Goal: Navigation & Orientation: Find specific page/section

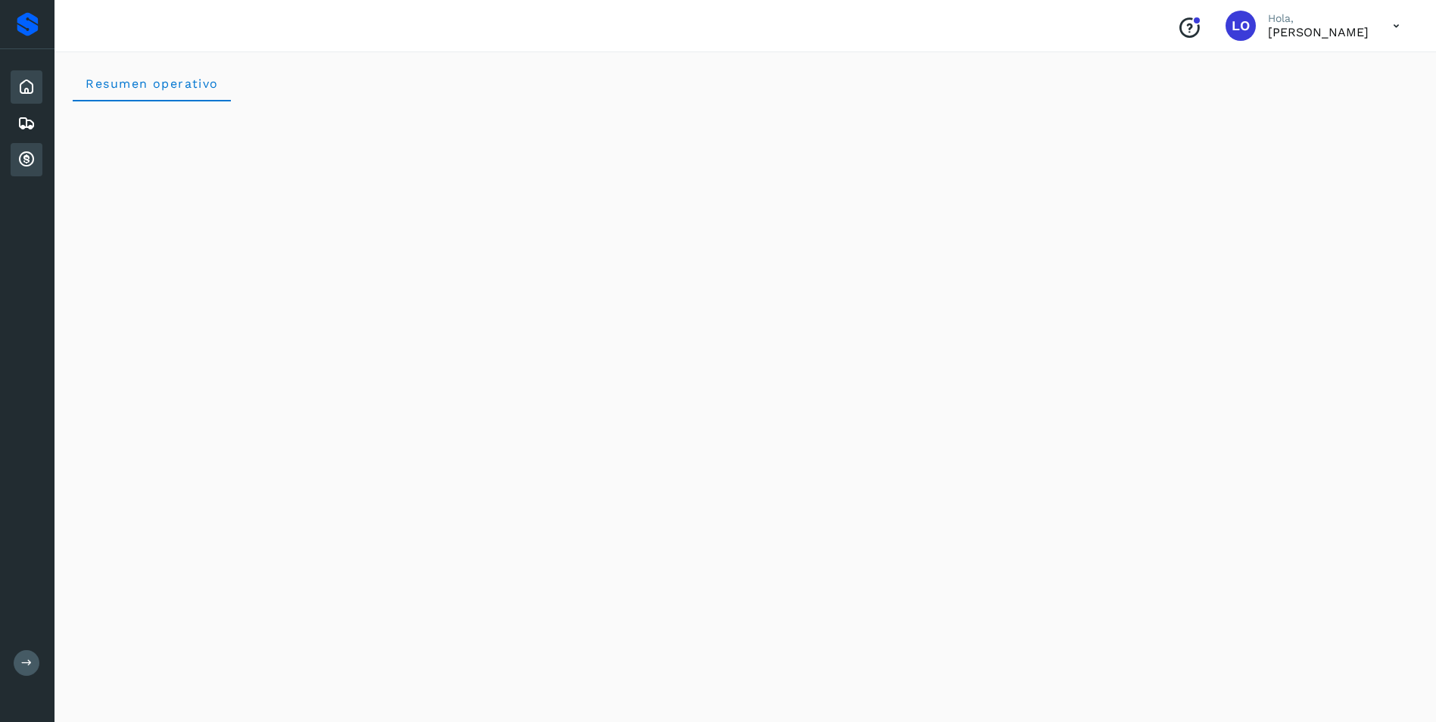
click at [23, 160] on icon at bounding box center [26, 160] width 18 height 18
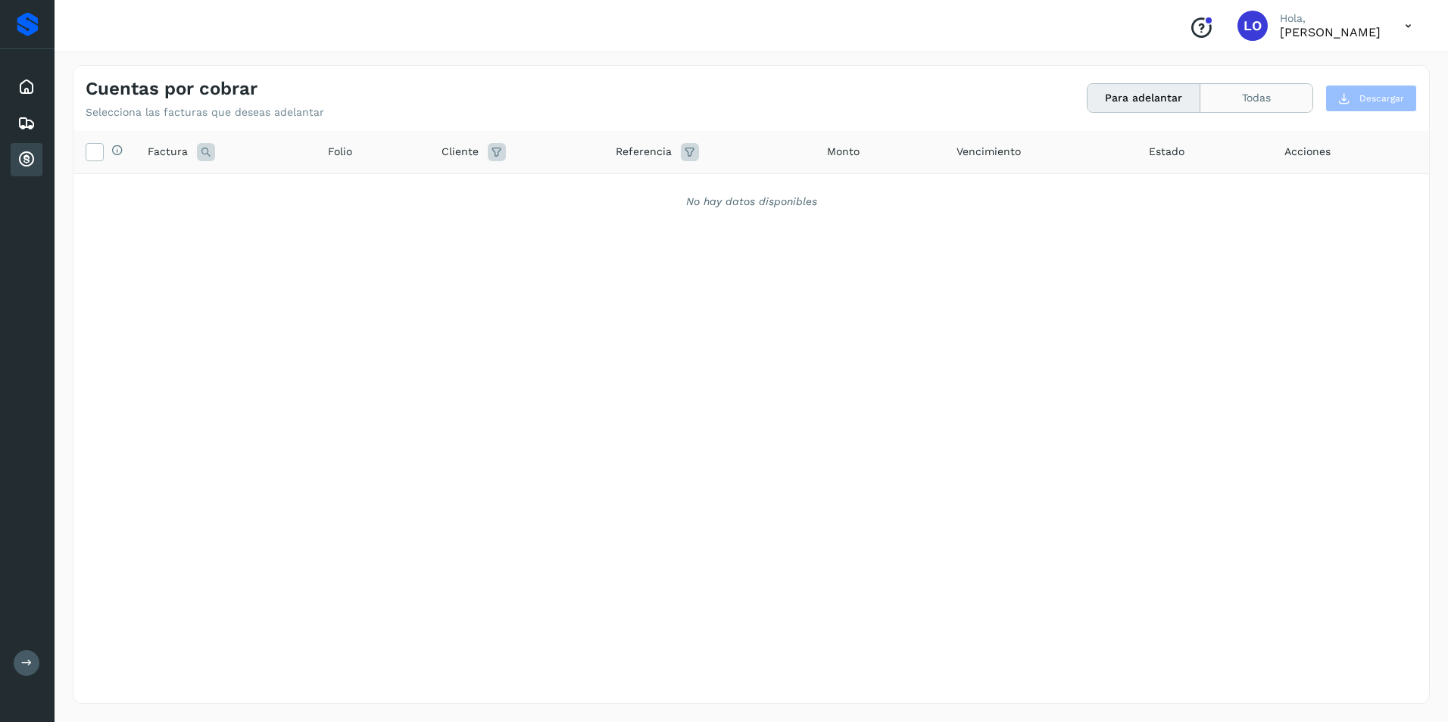
click at [1266, 93] on button "Todas" at bounding box center [1256, 98] width 112 height 28
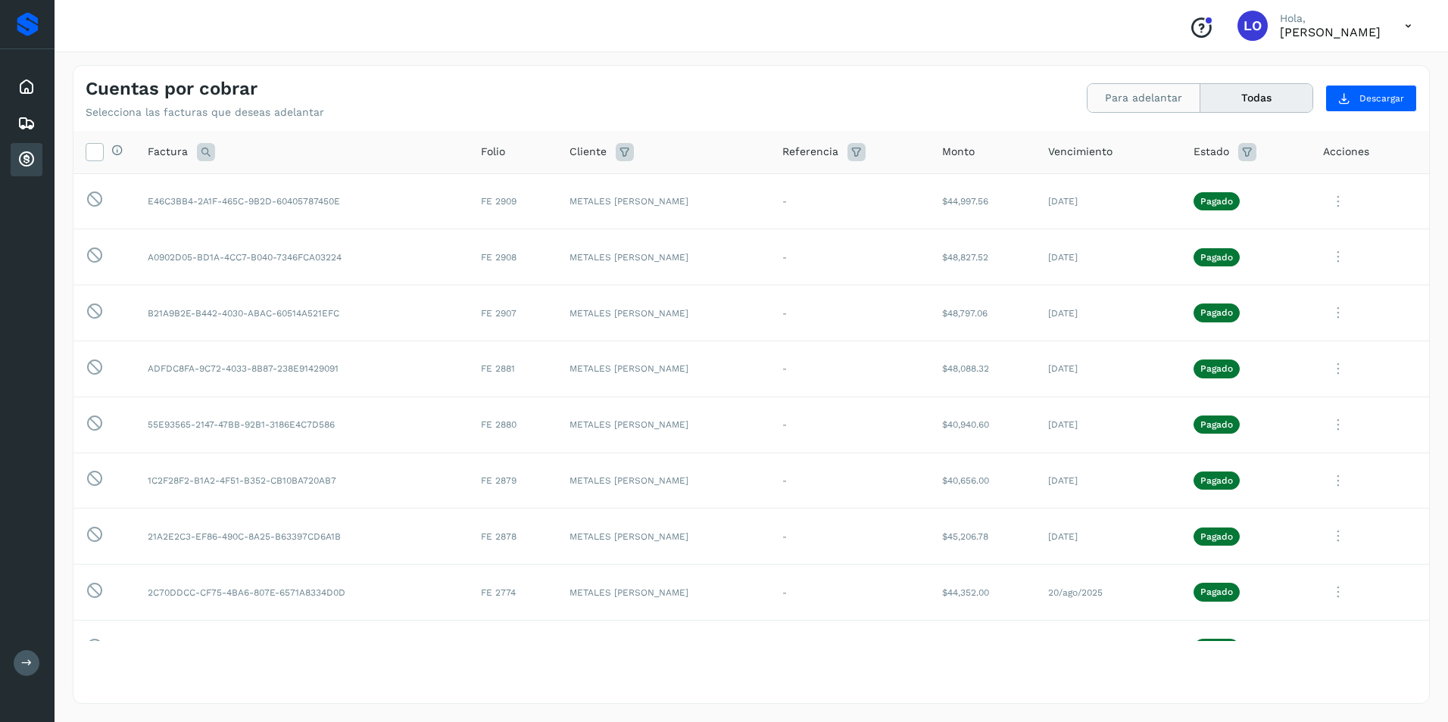
click at [1163, 108] on button "Para adelantar" at bounding box center [1143, 98] width 113 height 28
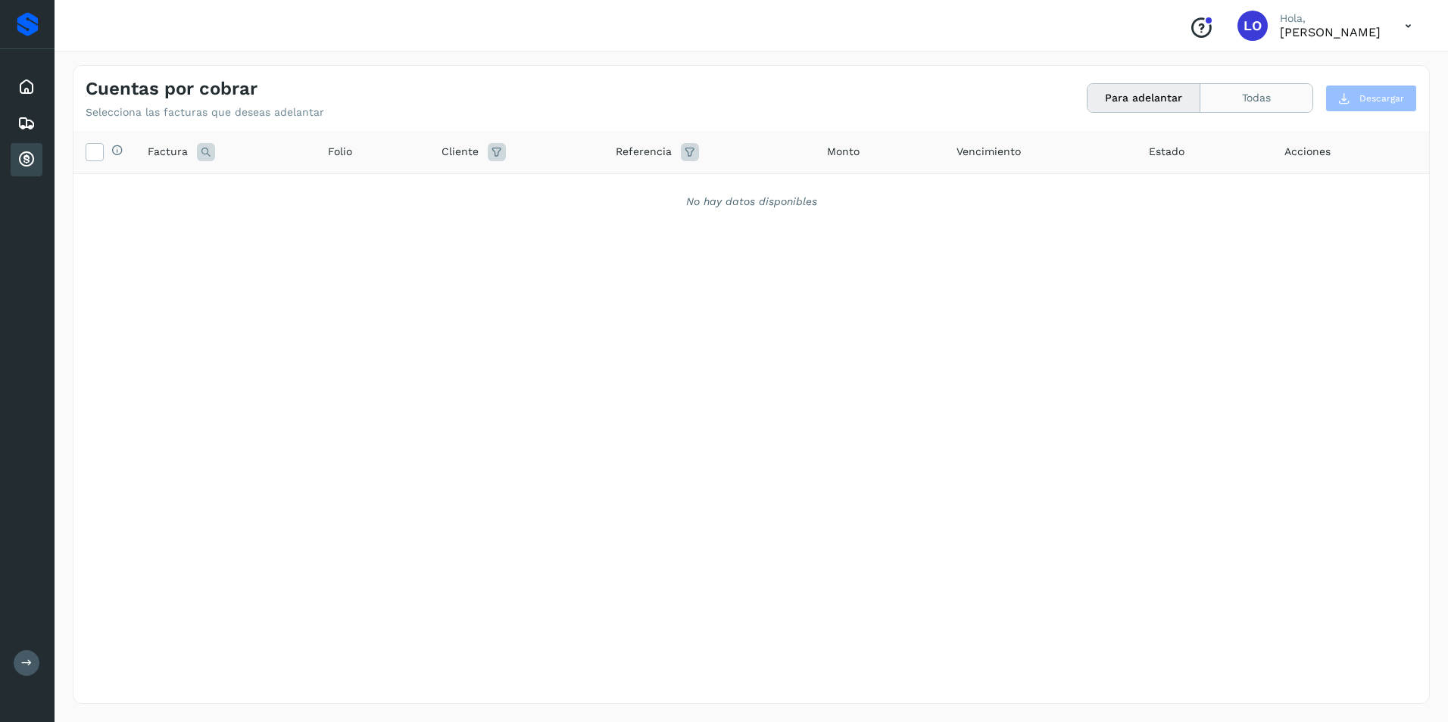
click at [1287, 100] on button "Todas" at bounding box center [1256, 98] width 112 height 28
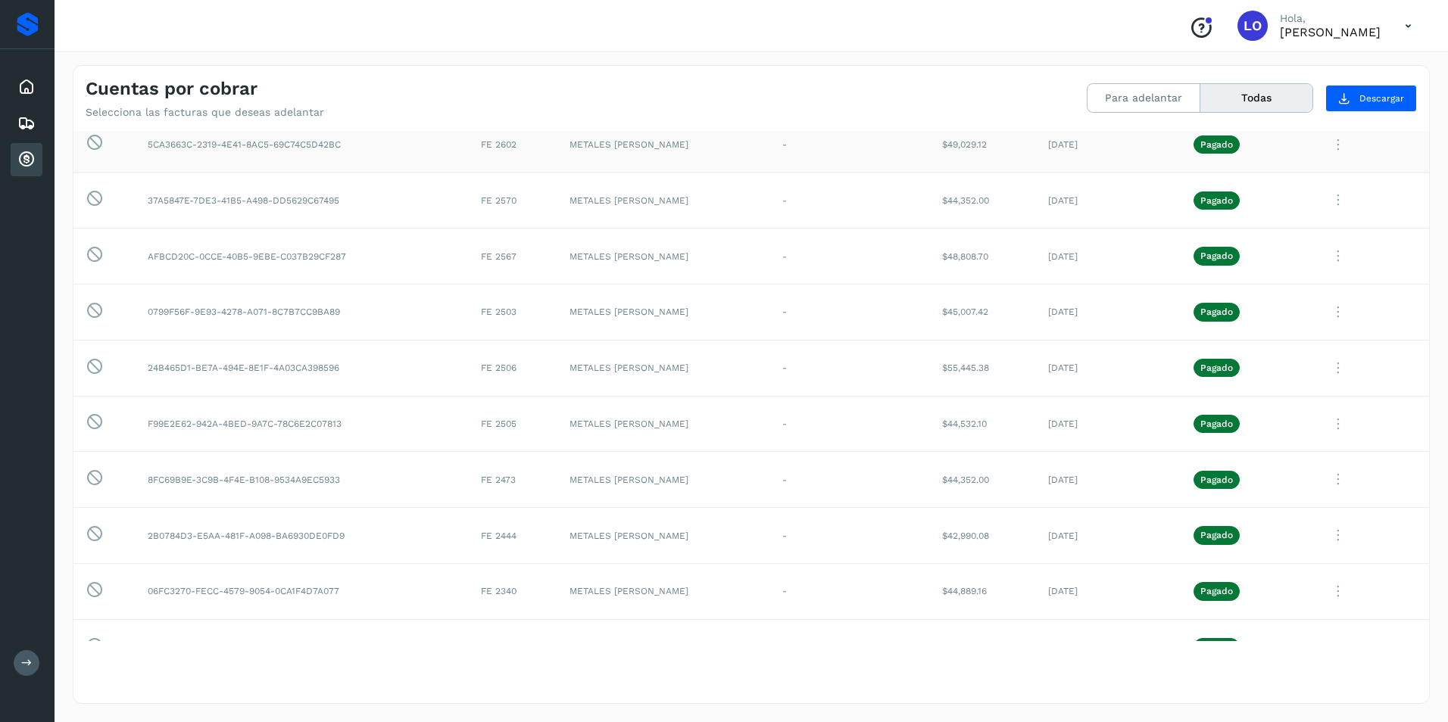
scroll to position [882, 0]
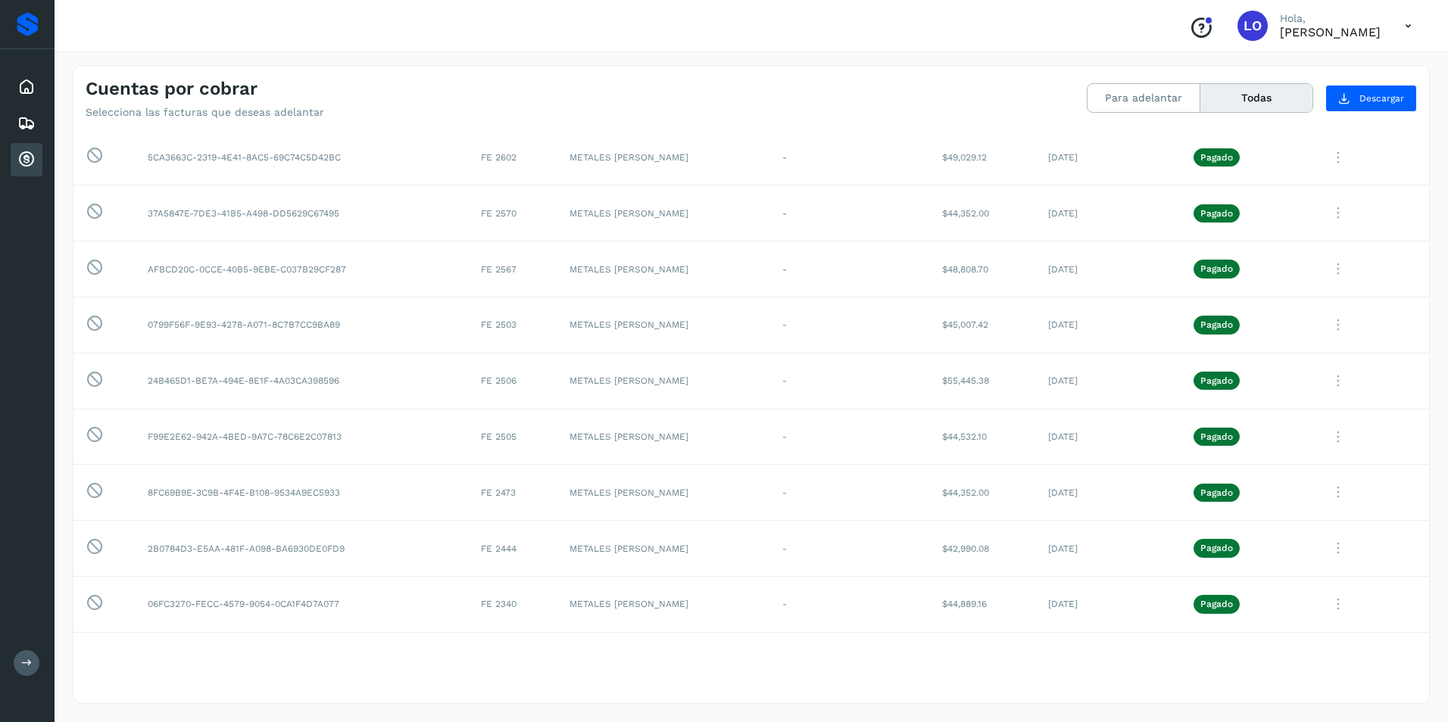
click at [1239, 97] on button "Todas" at bounding box center [1256, 98] width 112 height 28
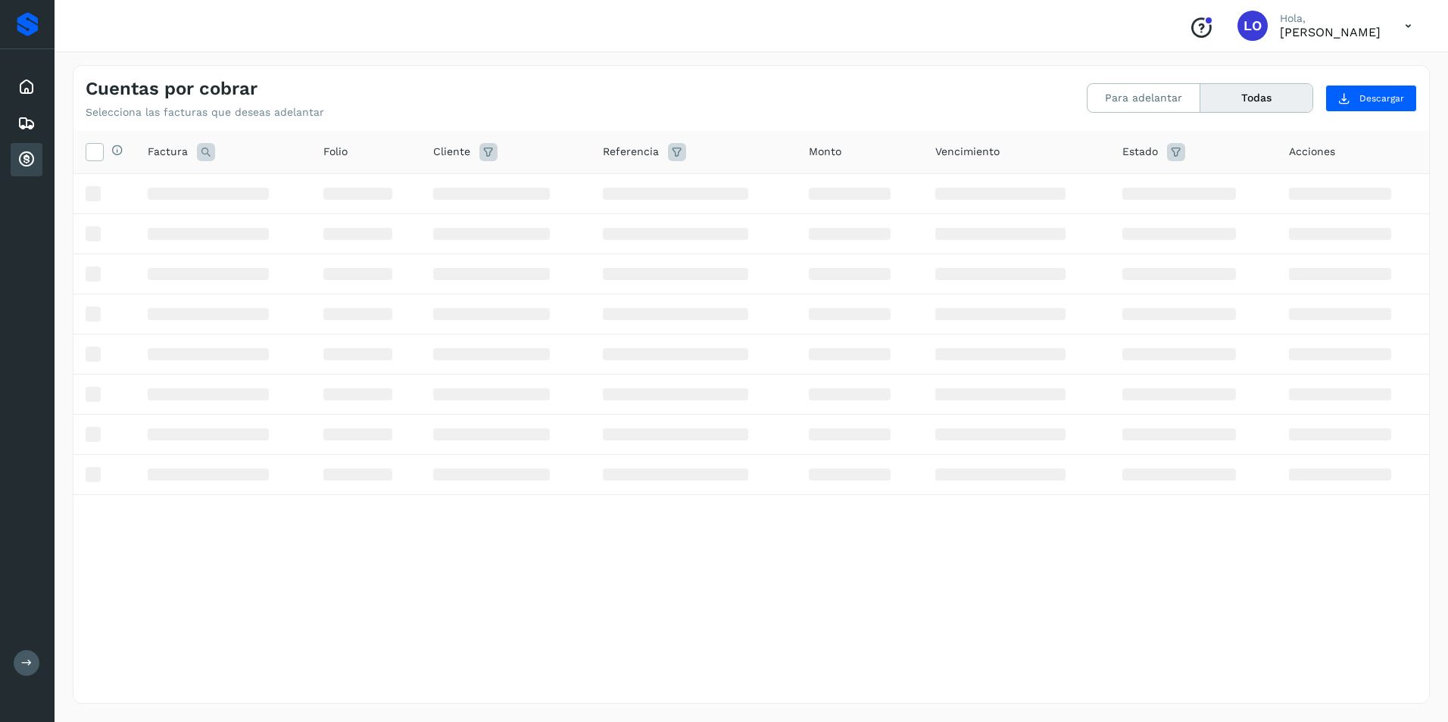
scroll to position [0, 0]
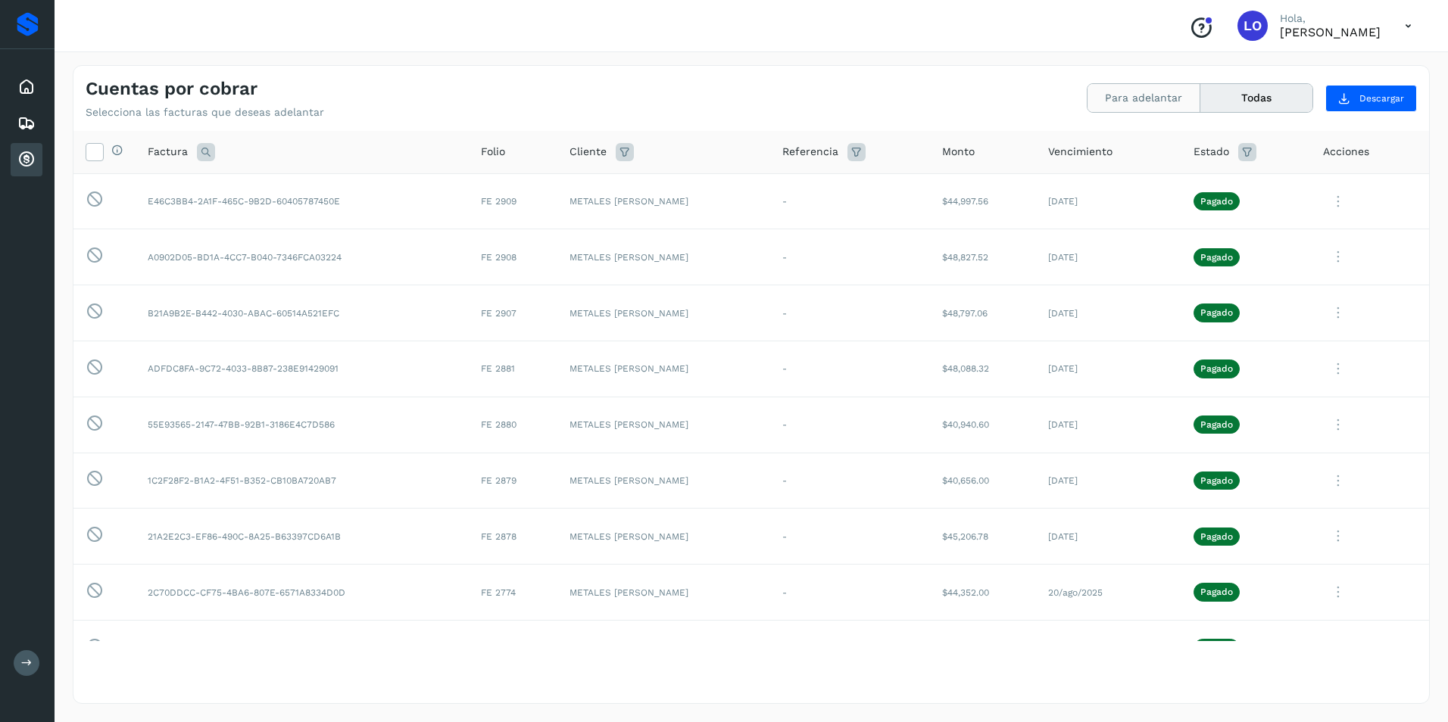
click at [1158, 98] on button "Para adelantar" at bounding box center [1143, 98] width 113 height 28
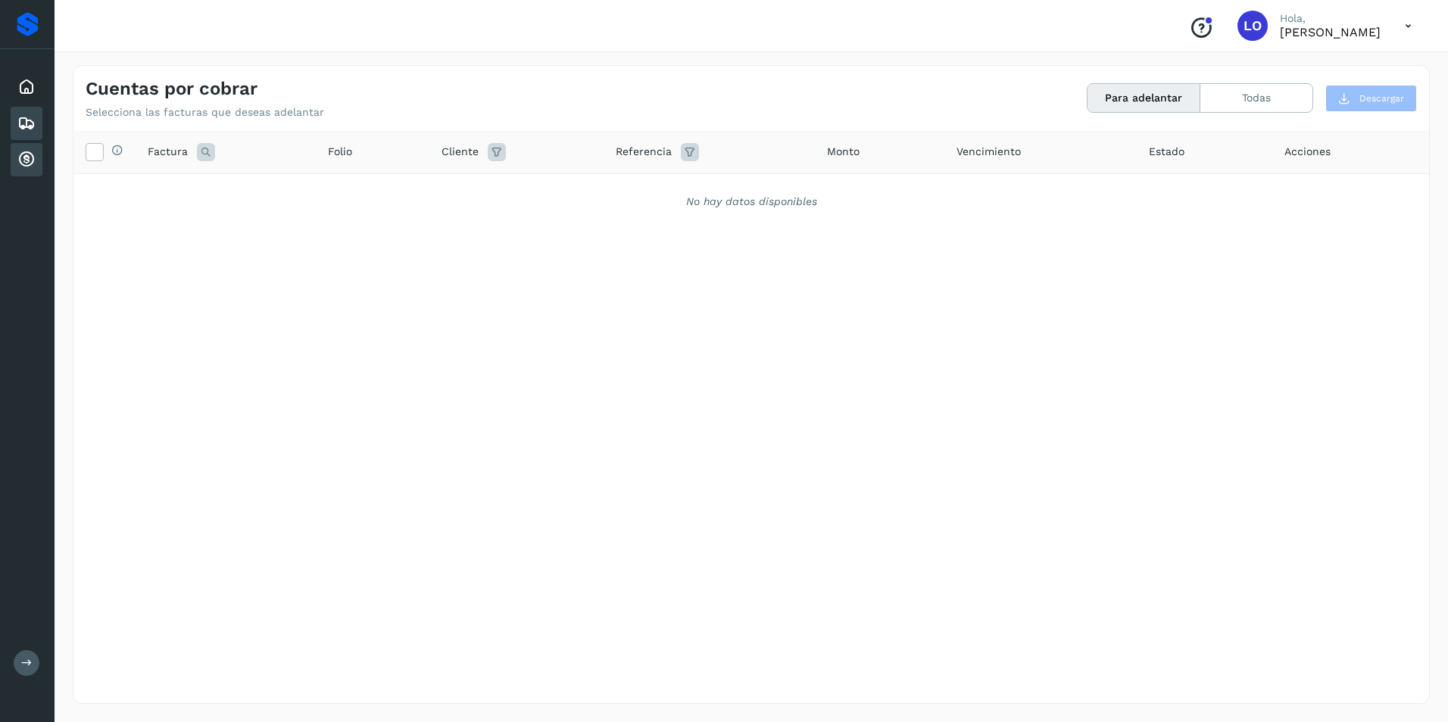
click at [21, 127] on icon at bounding box center [26, 123] width 18 height 18
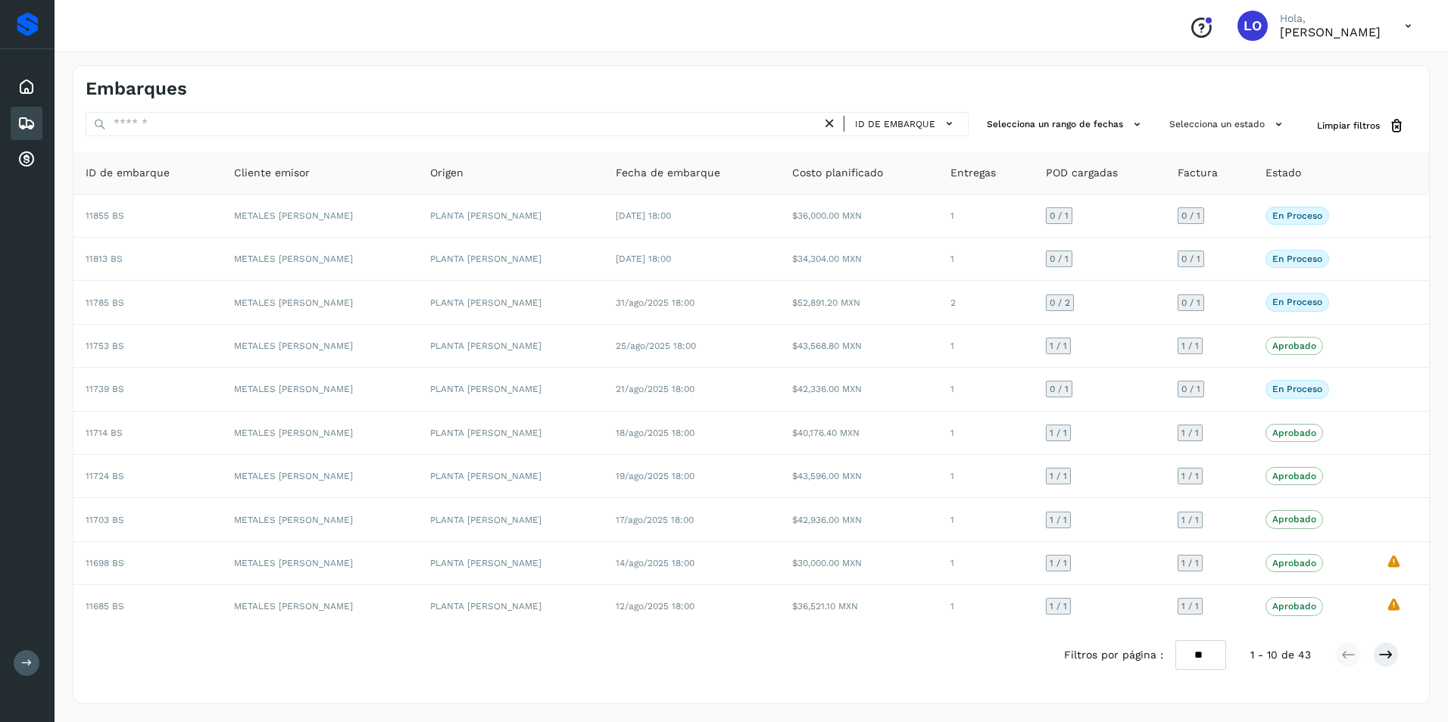
click at [23, 662] on icon at bounding box center [26, 662] width 11 height 11
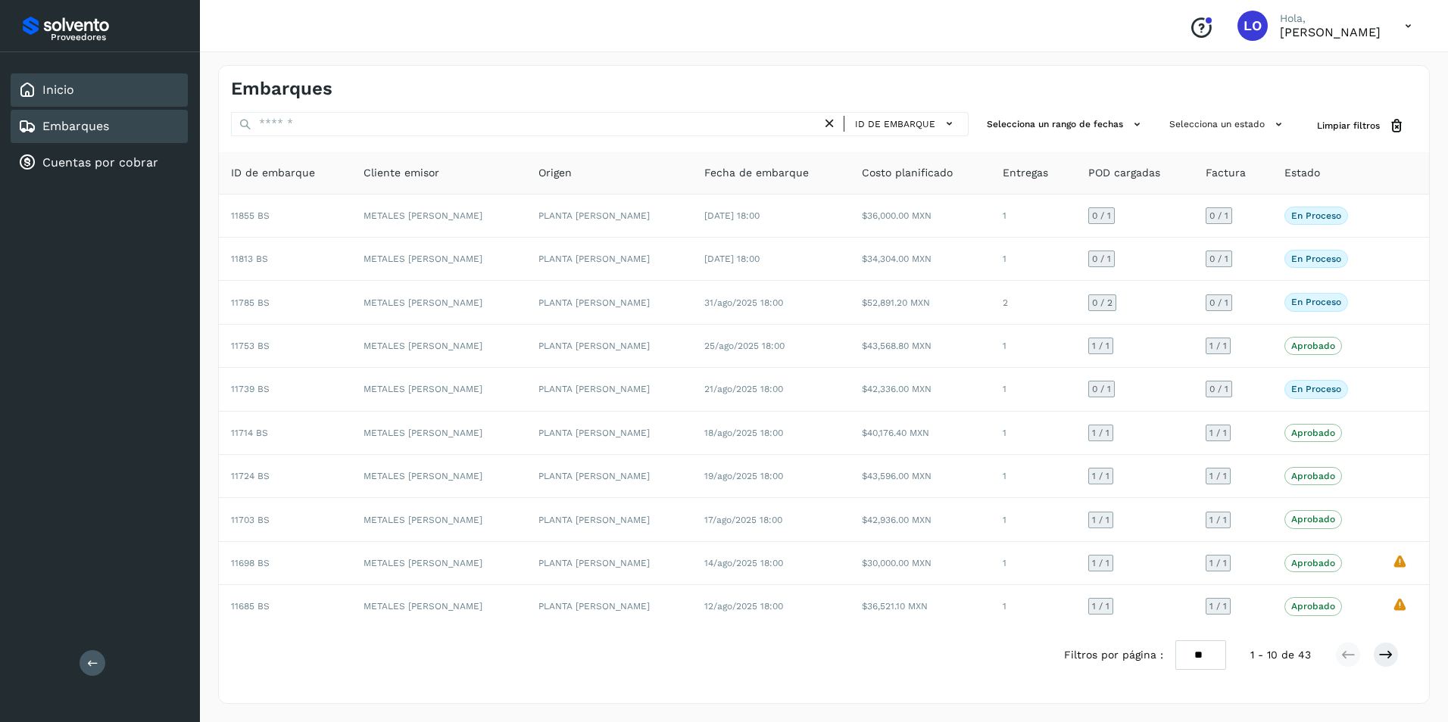
click at [76, 94] on div "Inicio" at bounding box center [99, 89] width 177 height 33
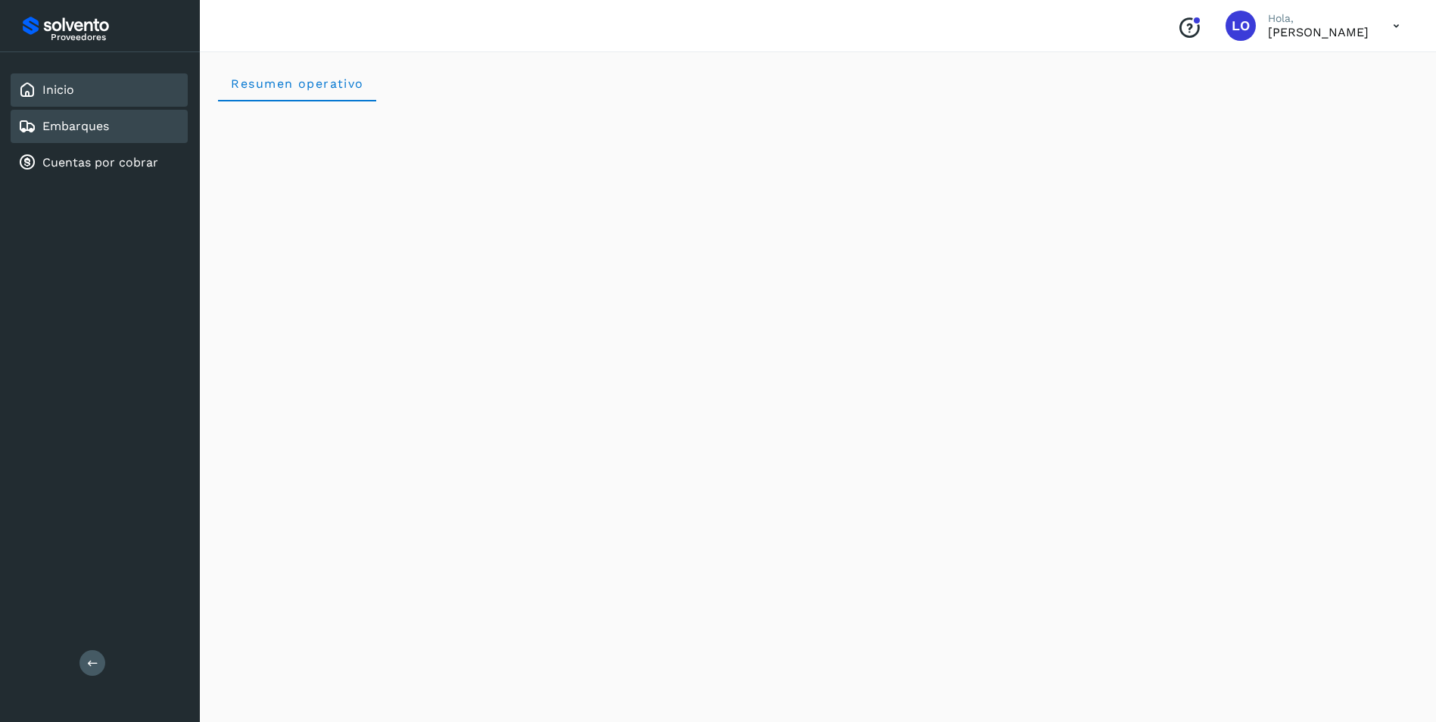
click at [73, 130] on link "Embarques" at bounding box center [75, 126] width 67 height 14
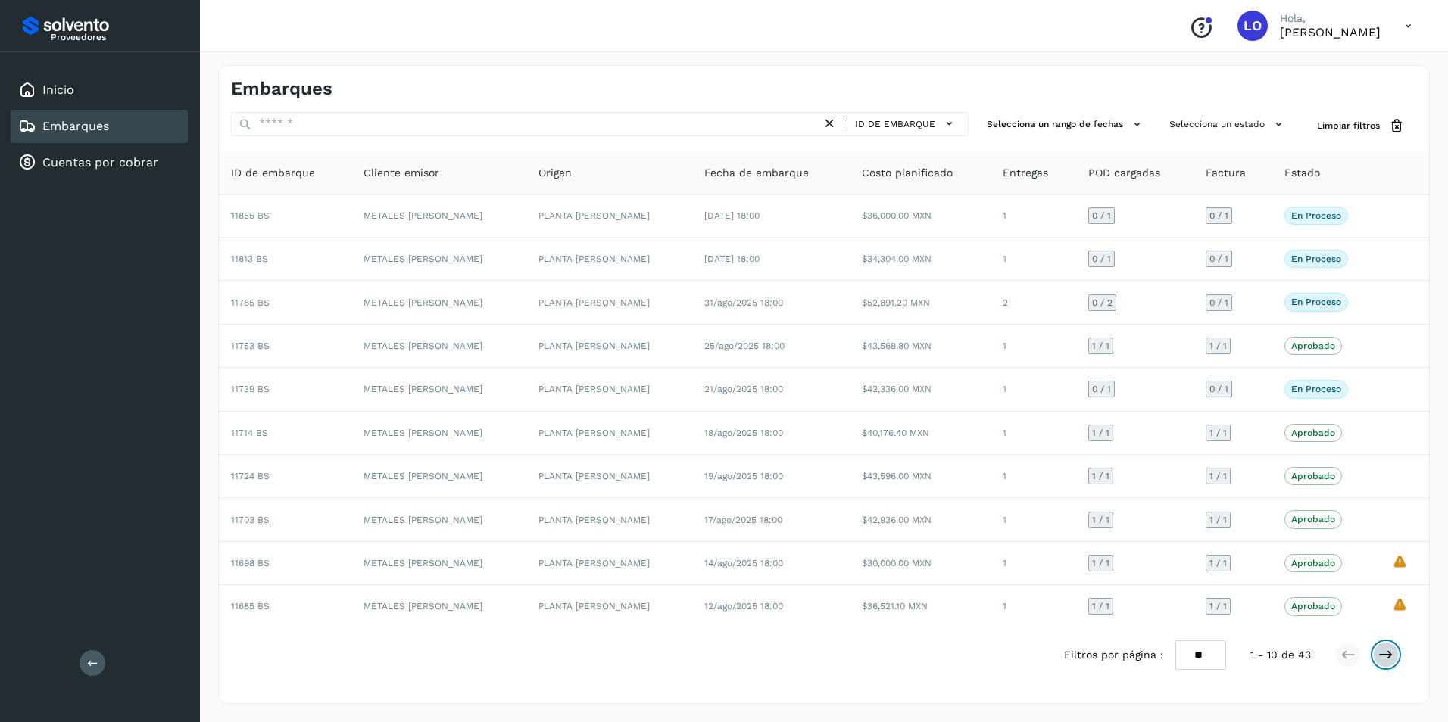
click at [1380, 654] on icon at bounding box center [1385, 654] width 15 height 15
click at [1382, 654] on icon at bounding box center [1385, 654] width 15 height 15
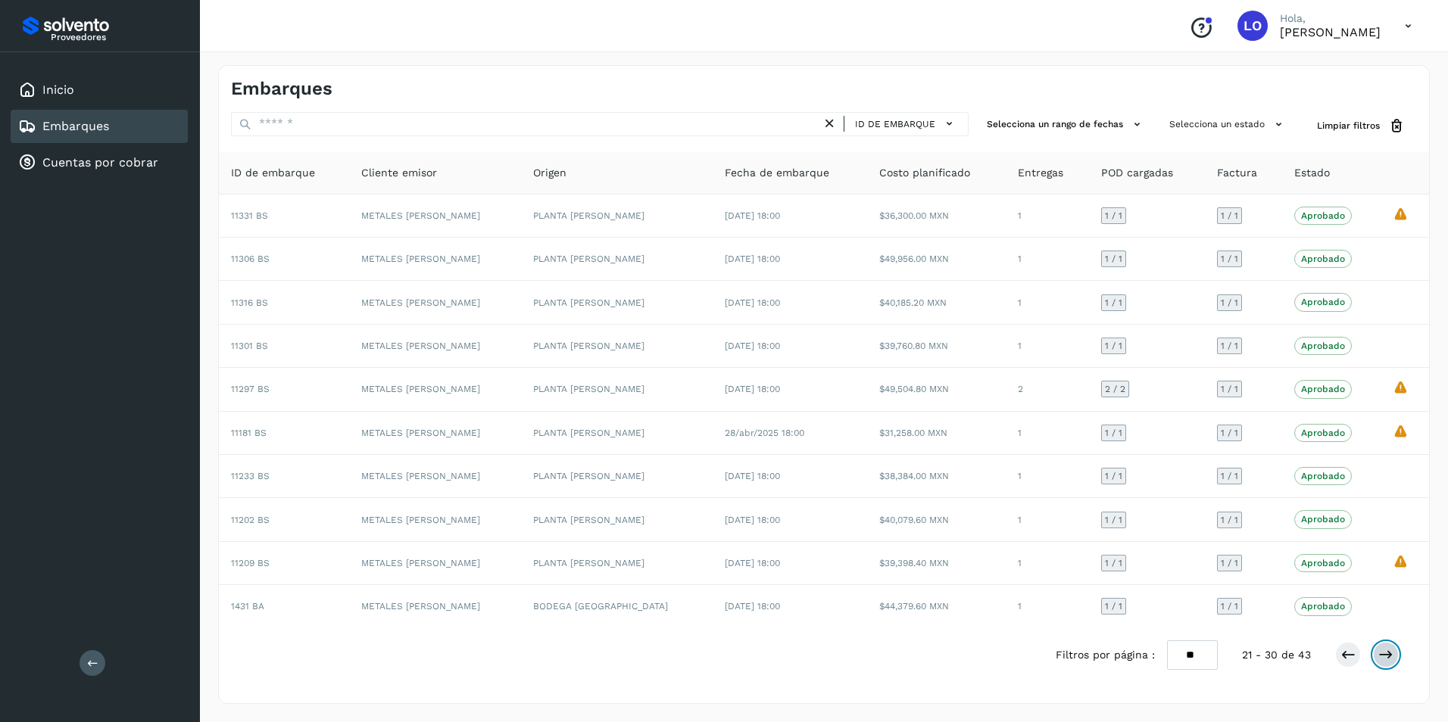
click at [1383, 653] on icon at bounding box center [1385, 654] width 15 height 15
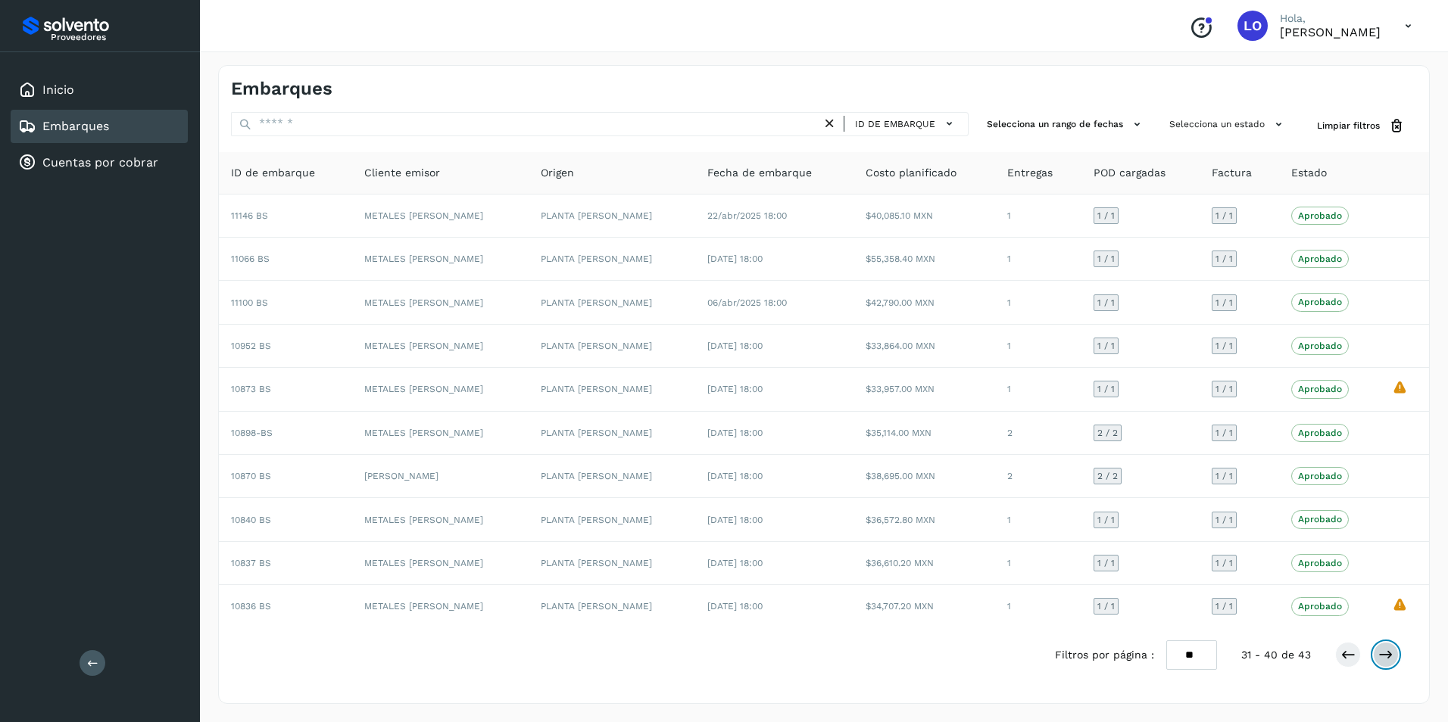
click at [1386, 647] on button at bounding box center [1386, 655] width 26 height 26
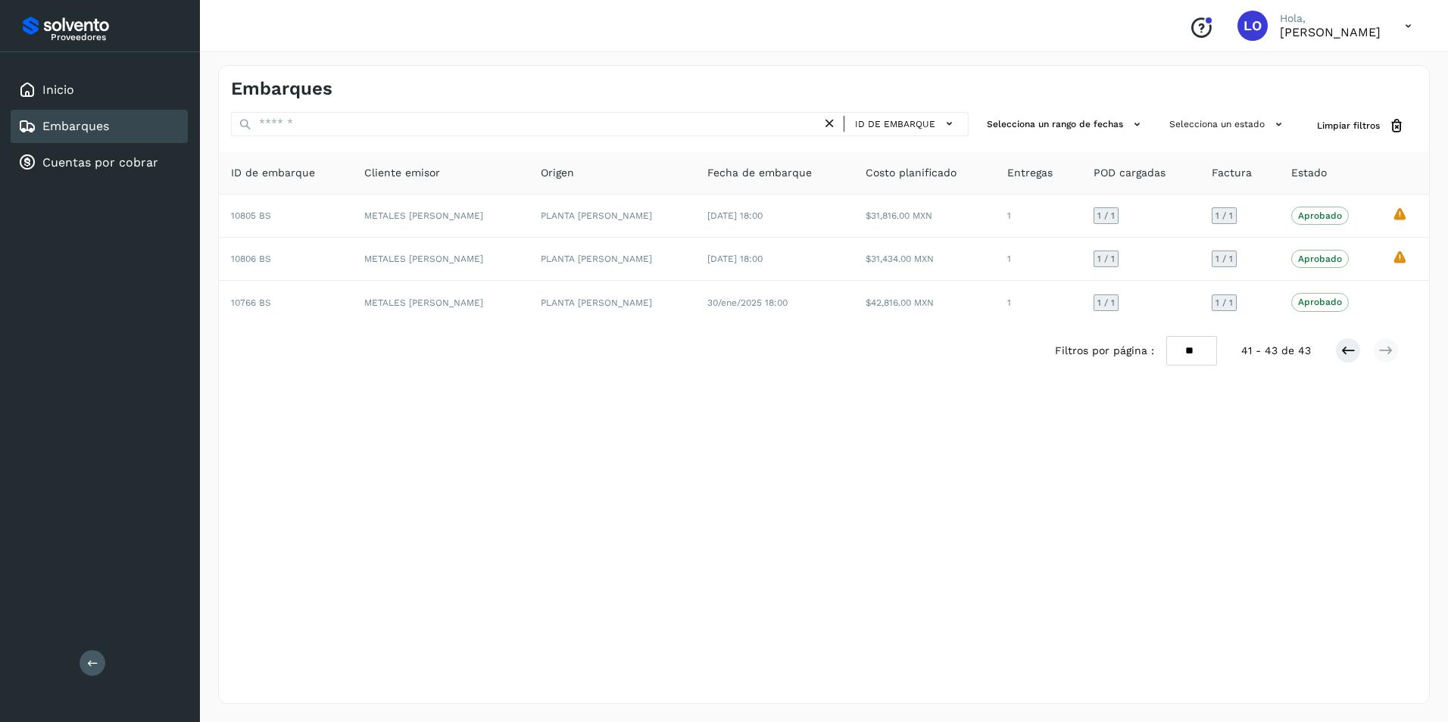
drag, startPoint x: 502, startPoint y: 619, endPoint x: 577, endPoint y: 582, distance: 83.6
click at [507, 617] on div "Embarques ID de embarque Selecciona un rango de fechas Selecciona un estado Lim…" at bounding box center [823, 384] width 1211 height 639
